Goal: Task Accomplishment & Management: Use online tool/utility

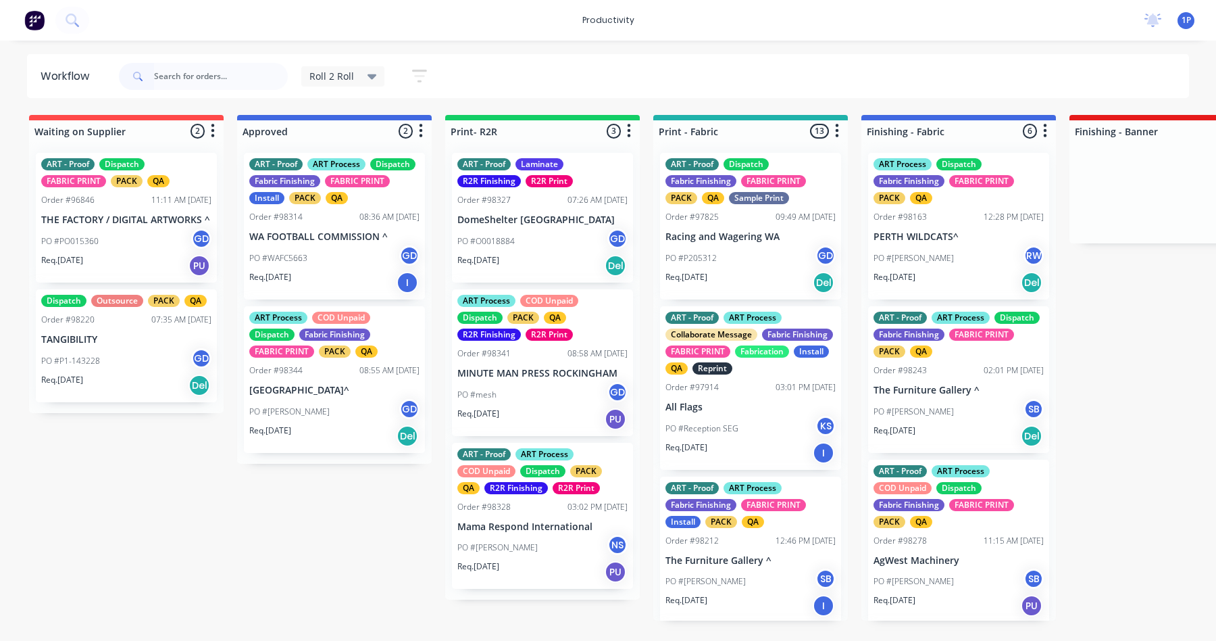
scroll to position [608, 0]
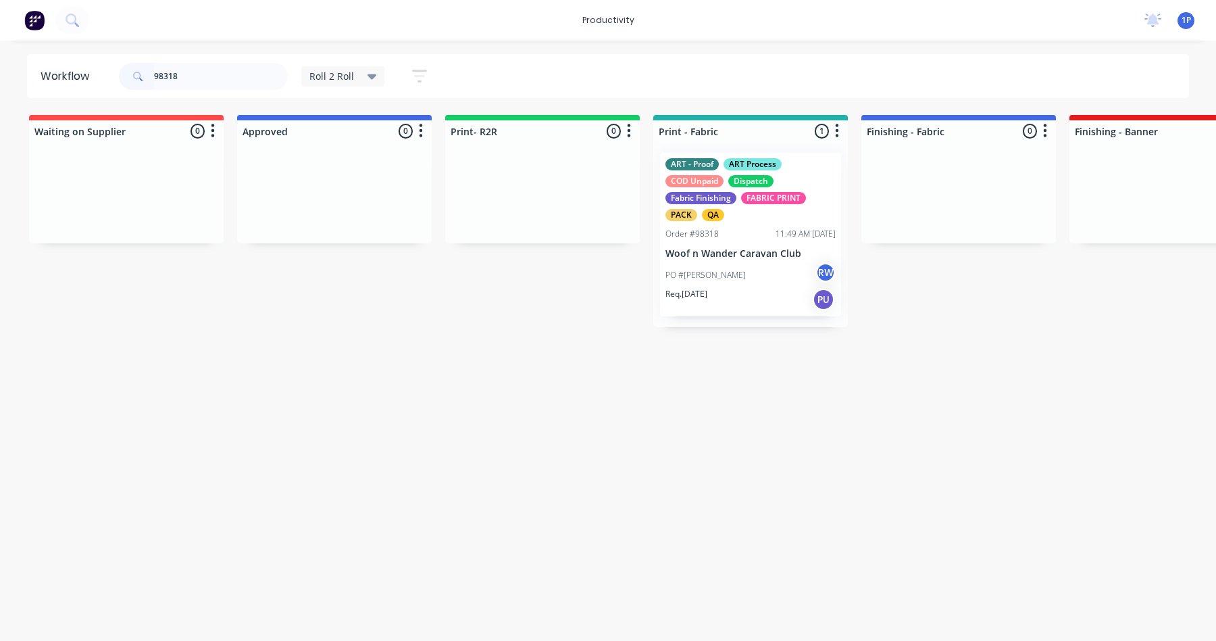
type input "98318"
click at [705, 237] on div "Order #98318" at bounding box center [692, 234] width 53 height 12
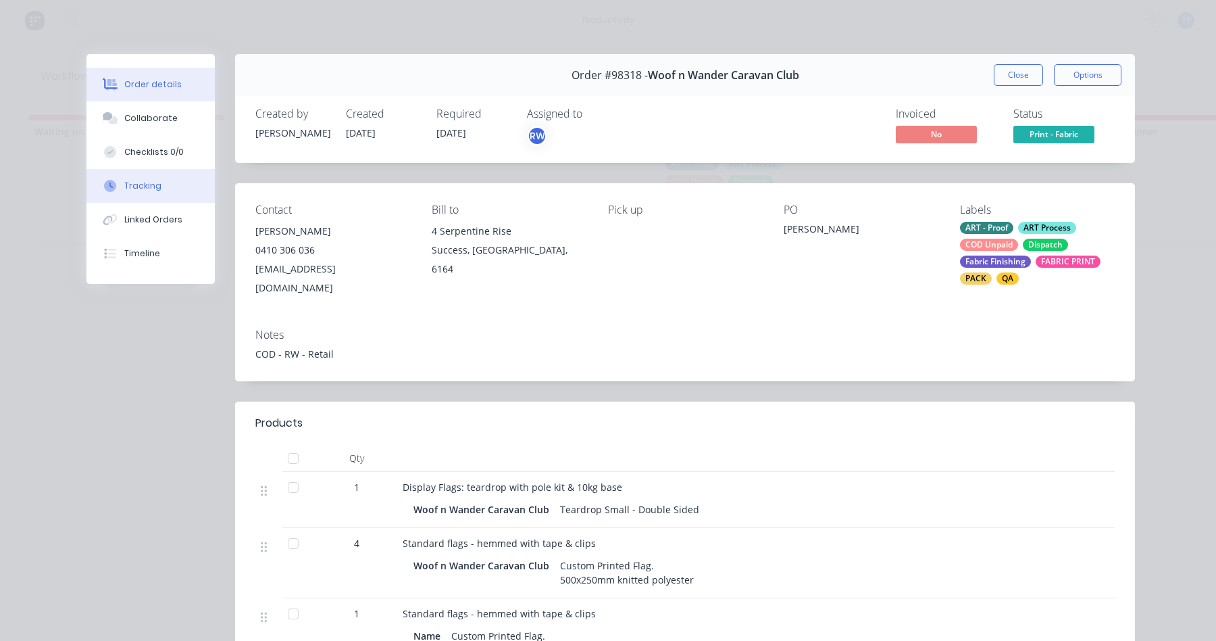
click at [127, 182] on div "Tracking" at bounding box center [142, 186] width 37 height 12
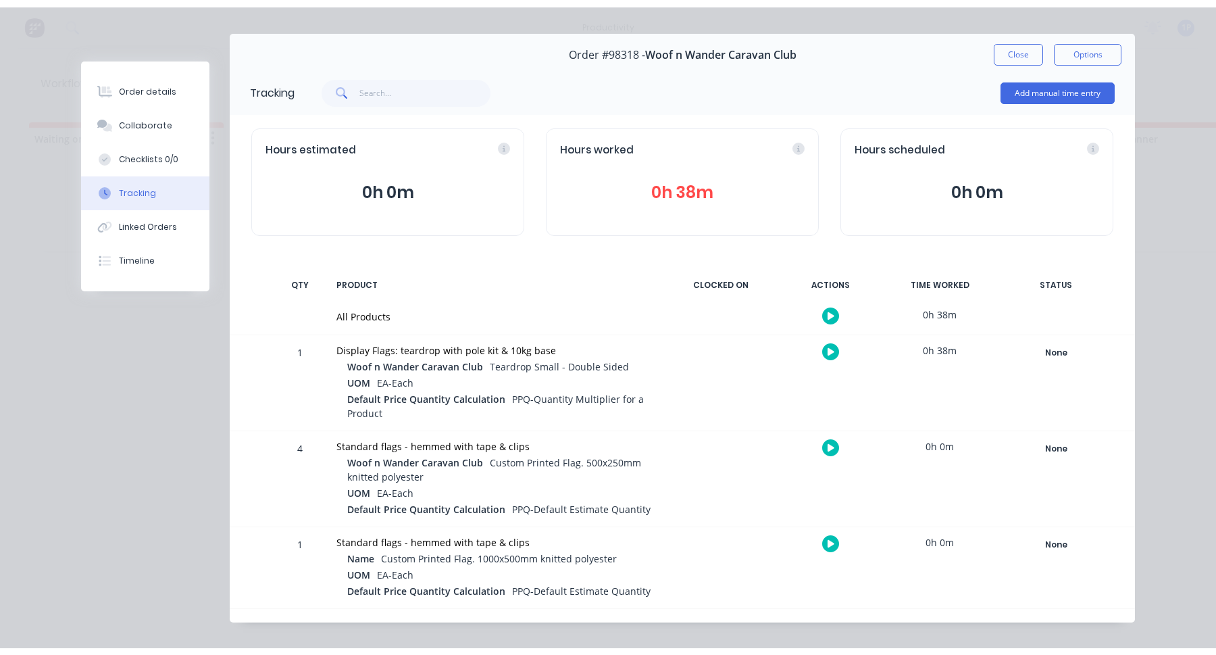
scroll to position [46, 0]
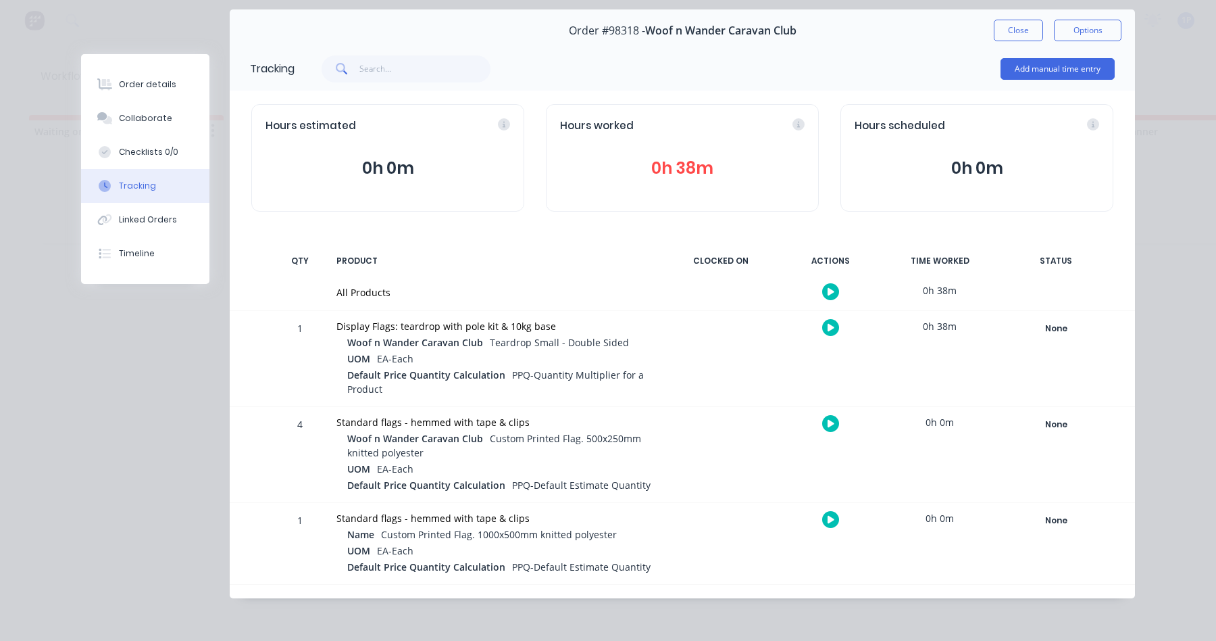
click at [829, 330] on button "button" at bounding box center [830, 327] width 17 height 17
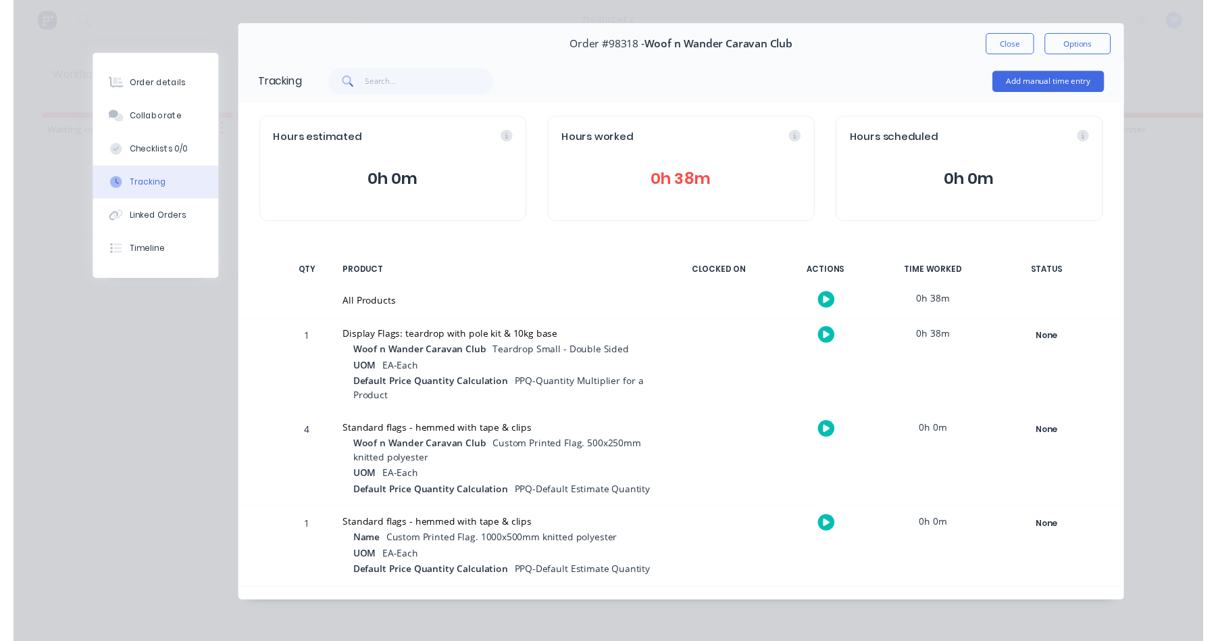
scroll to position [31, 0]
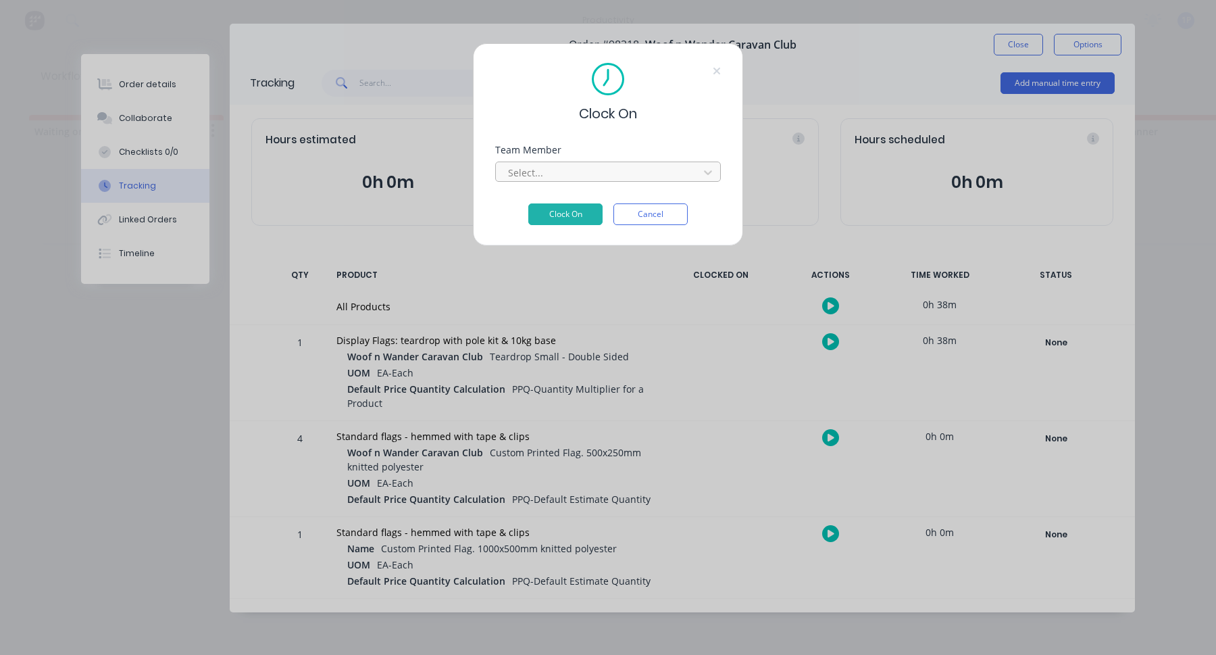
click at [543, 168] on div at bounding box center [599, 172] width 185 height 17
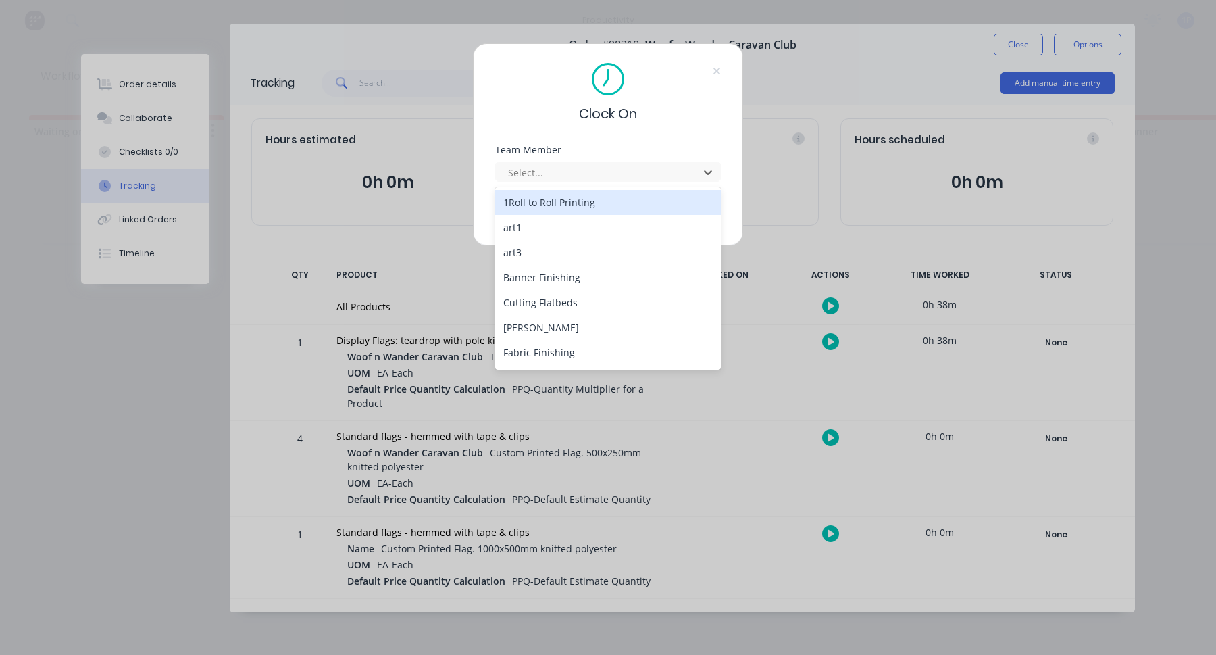
drag, startPoint x: 558, startPoint y: 199, endPoint x: 567, endPoint y: 209, distance: 13.9
click at [558, 201] on div "1Roll to Roll Printing" at bounding box center [608, 202] width 226 height 25
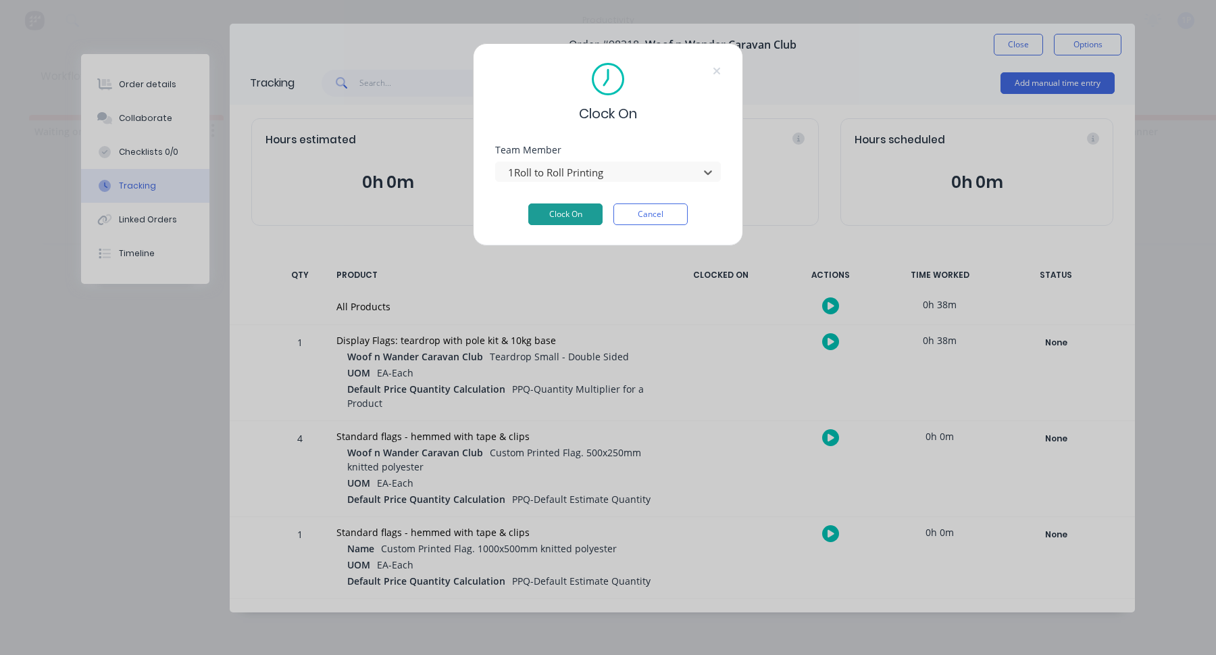
click at [567, 210] on button "Clock On" at bounding box center [565, 214] width 74 height 22
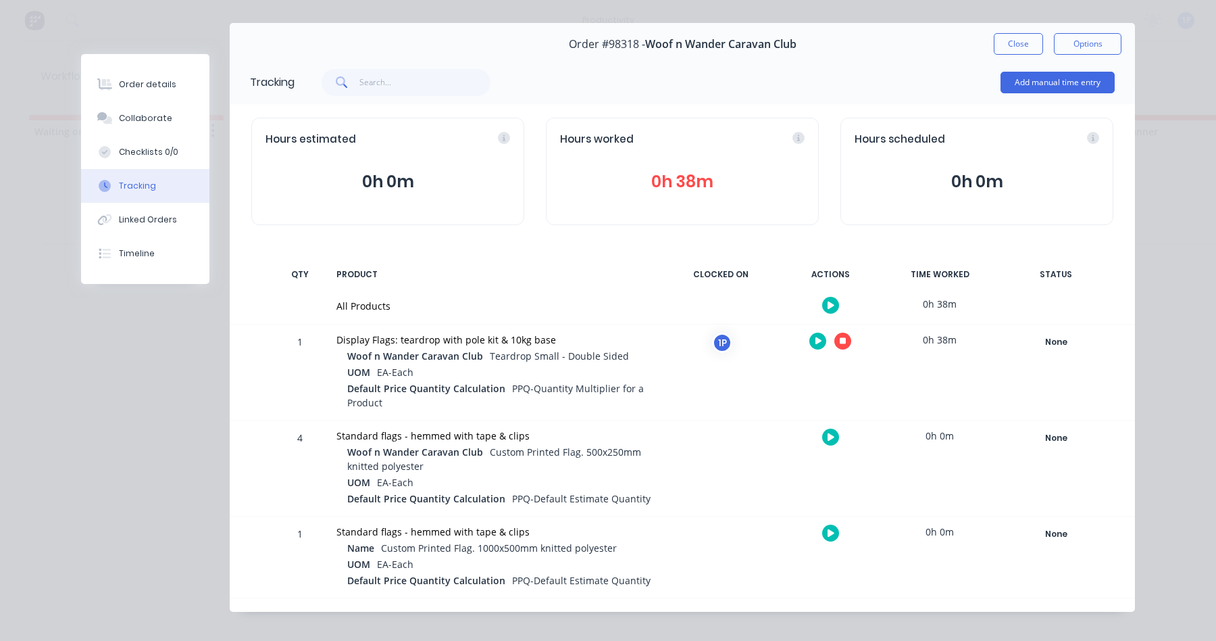
click at [839, 347] on button "button" at bounding box center [843, 340] width 17 height 17
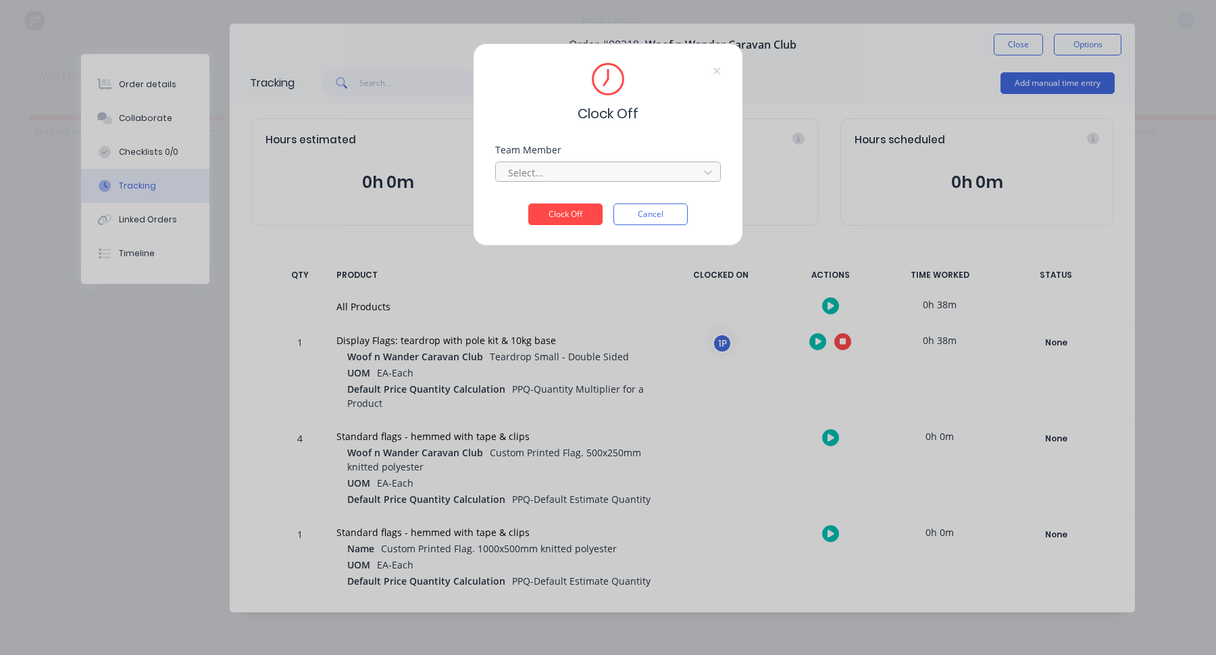
click at [648, 176] on div at bounding box center [599, 172] width 185 height 17
click at [621, 207] on div "1Roll to Roll Printing" at bounding box center [608, 202] width 226 height 25
click at [576, 217] on button "Clock Off" at bounding box center [565, 214] width 74 height 22
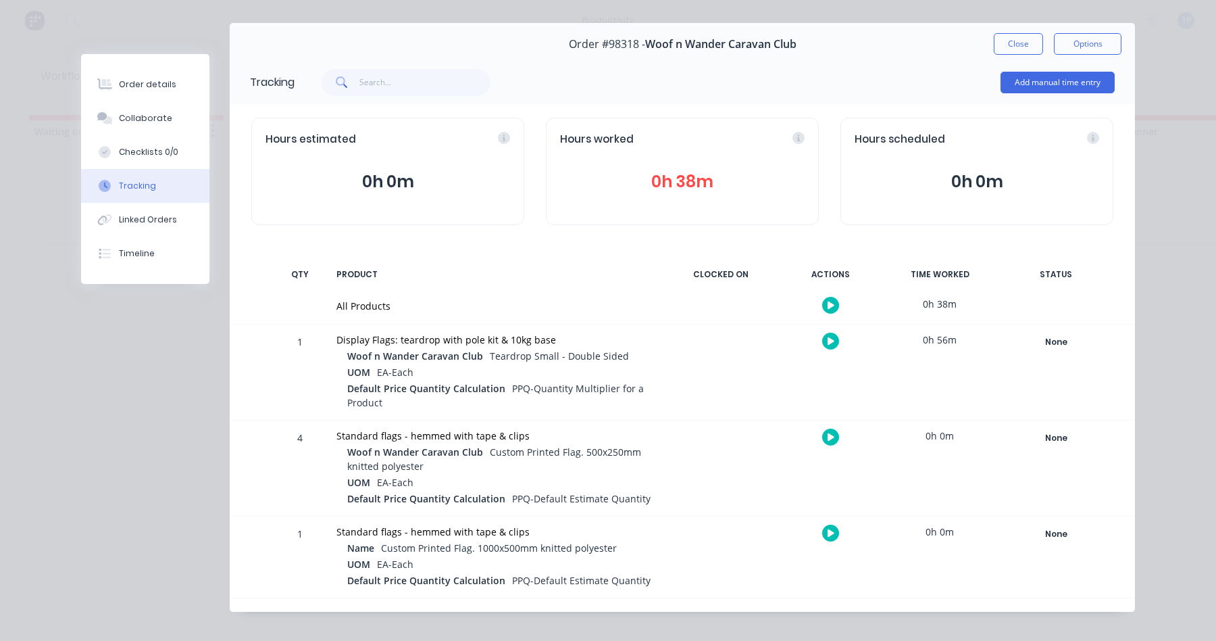
click at [828, 438] on icon "button" at bounding box center [831, 436] width 7 height 7
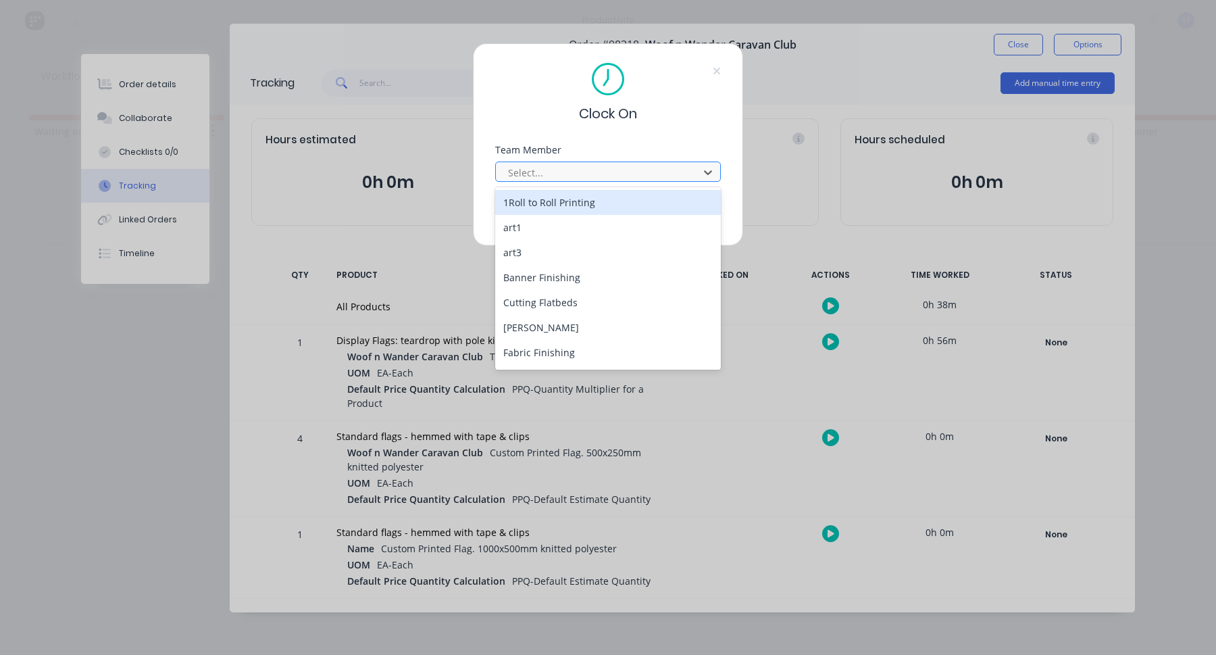
click at [580, 169] on div at bounding box center [599, 172] width 185 height 17
click at [553, 198] on div "1Roll to Roll Printing" at bounding box center [608, 202] width 226 height 25
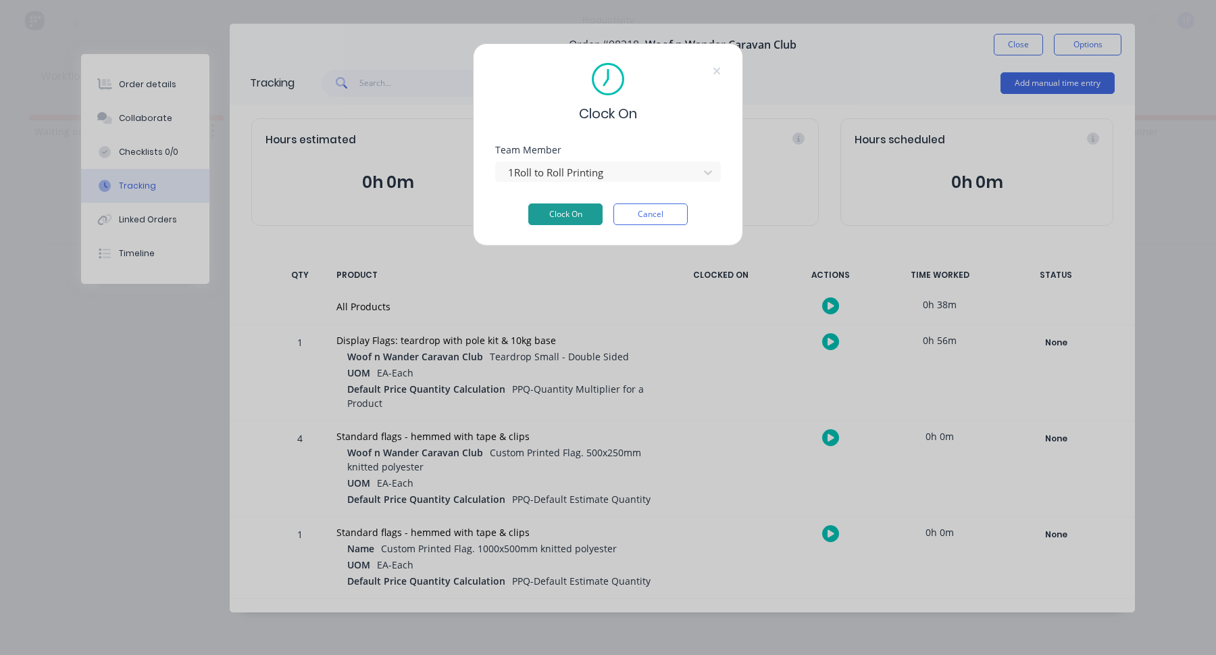
click at [570, 215] on button "Clock On" at bounding box center [565, 214] width 74 height 22
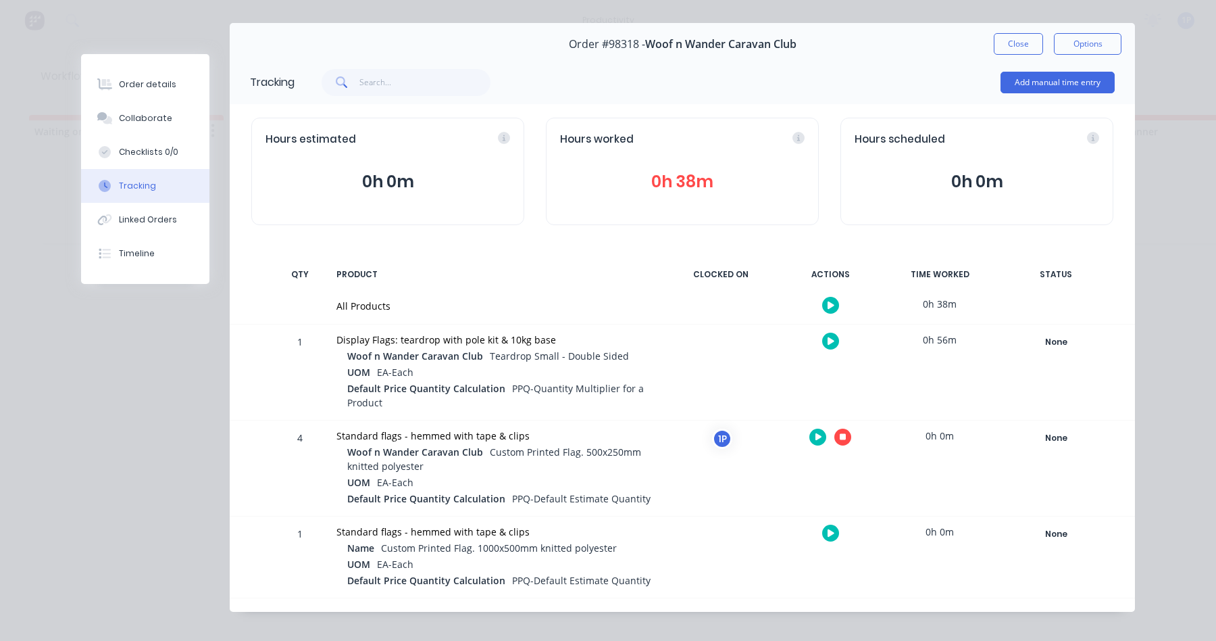
click at [835, 432] on button "button" at bounding box center [843, 436] width 17 height 17
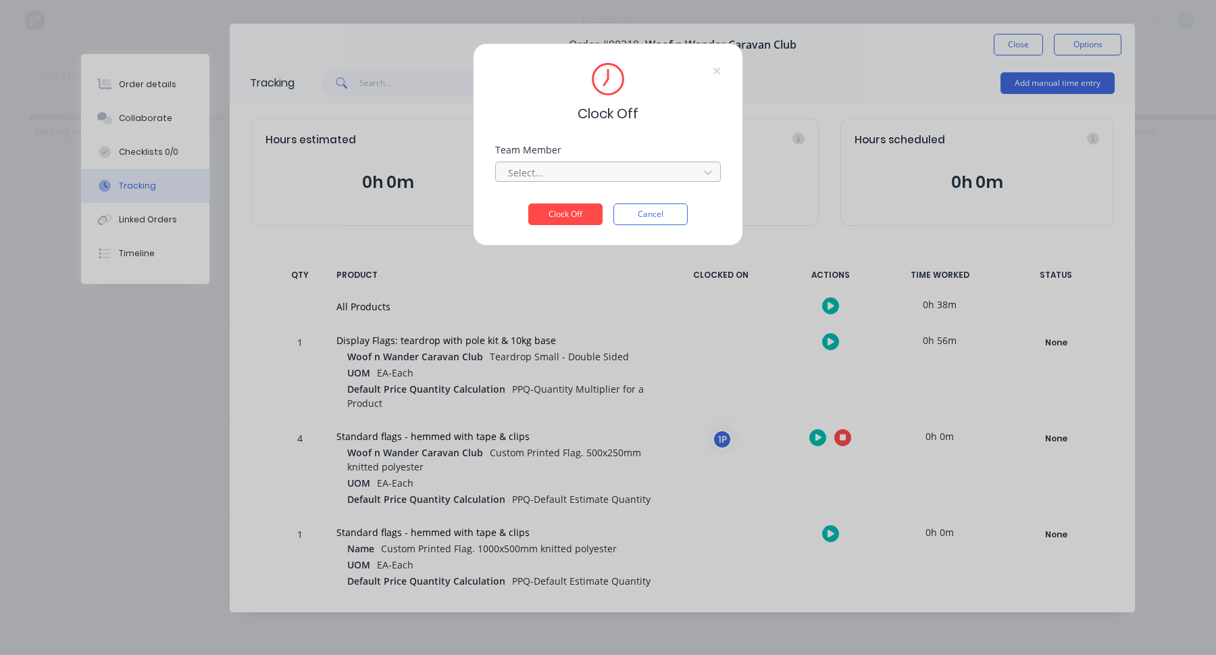
click at [593, 165] on div at bounding box center [599, 172] width 185 height 17
click at [584, 203] on div "1Roll to Roll Printing" at bounding box center [608, 202] width 226 height 25
click at [577, 217] on button "Clock Off" at bounding box center [565, 214] width 74 height 22
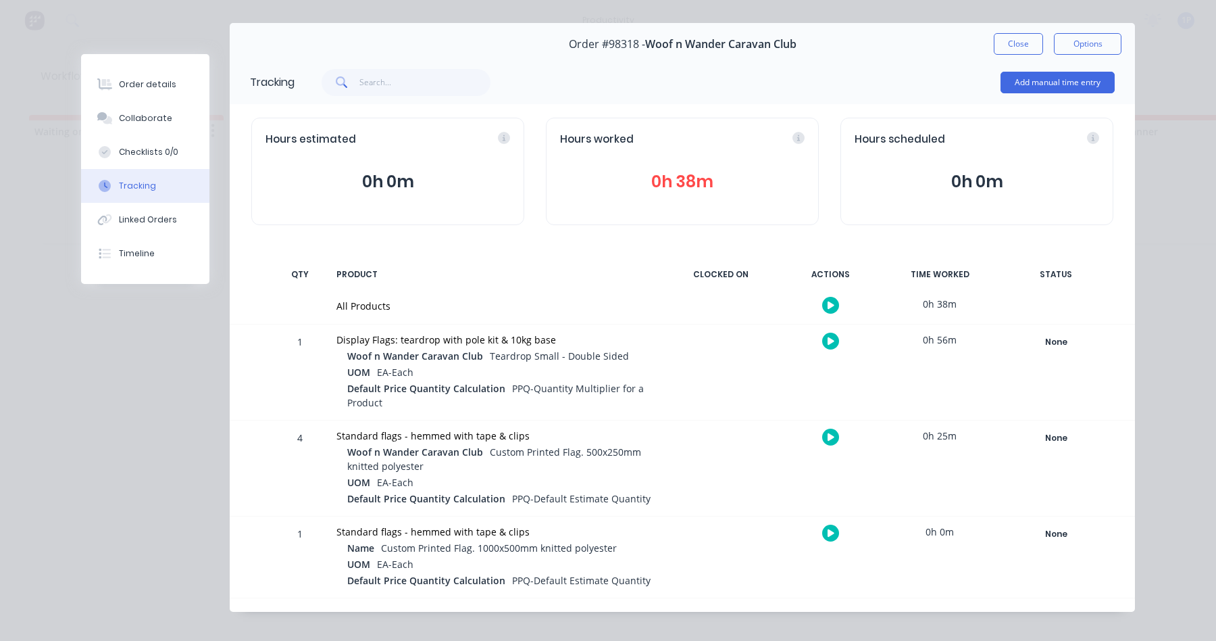
drag, startPoint x: 1006, startPoint y: 39, endPoint x: 826, endPoint y: 112, distance: 193.1
click at [1006, 39] on button "Close" at bounding box center [1018, 44] width 49 height 22
